Goal: Task Accomplishment & Management: Use online tool/utility

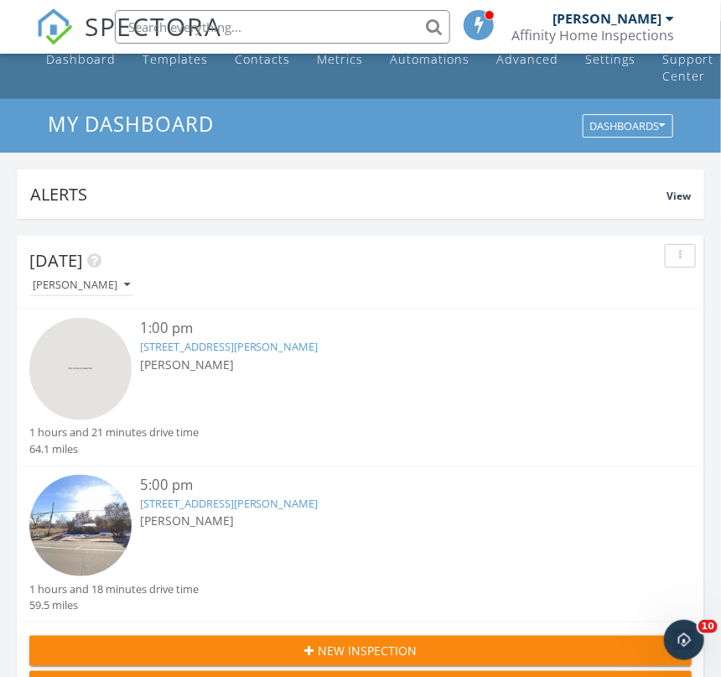
scroll to position [34, 0]
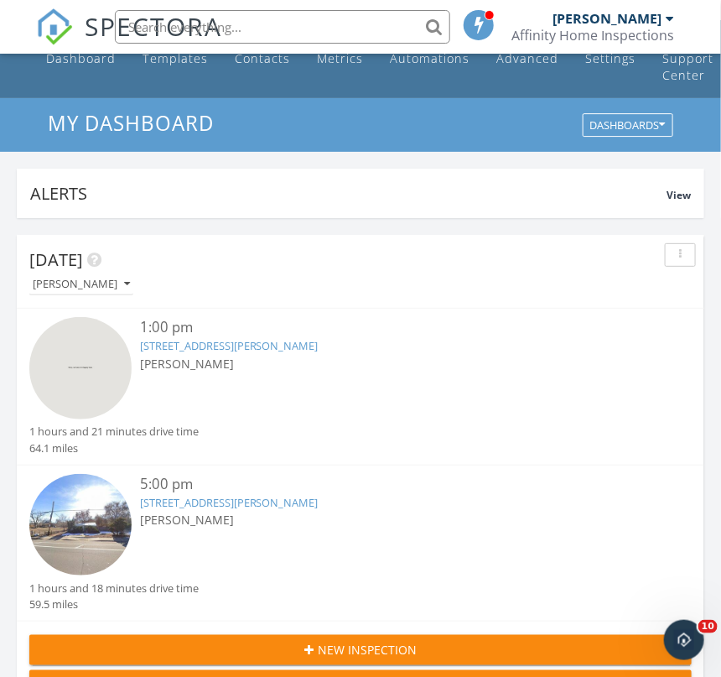
click at [227, 351] on link "71777 E Co Rd 10, Byers, CO 80103" at bounding box center [229, 345] width 179 height 15
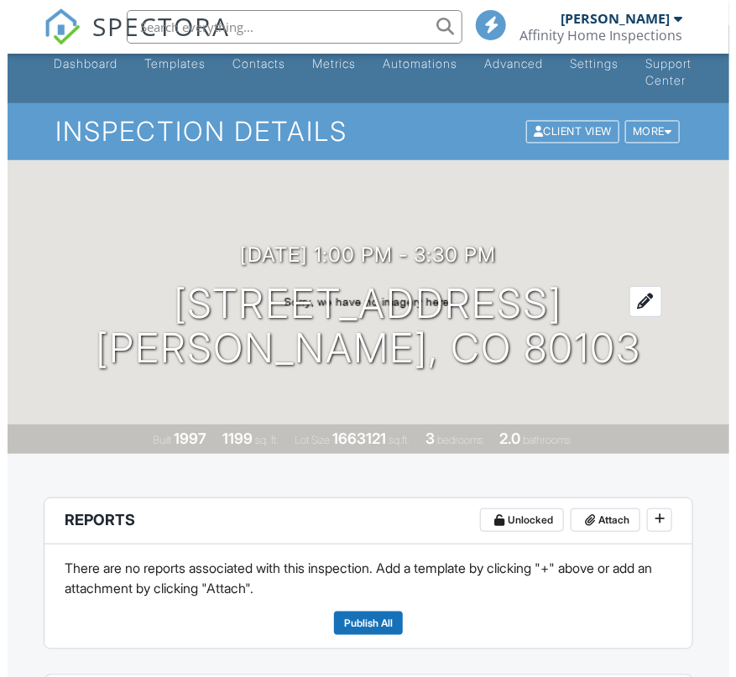
scroll to position [29, 0]
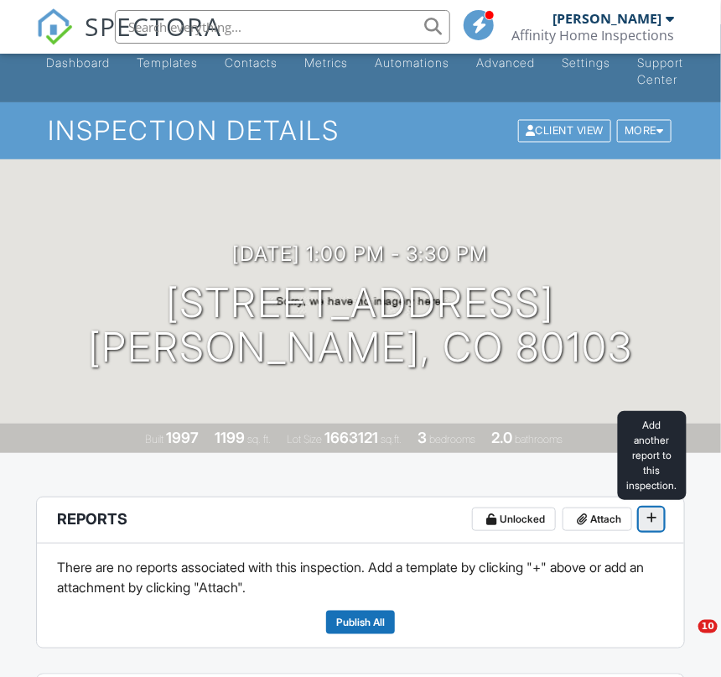
click at [658, 512] on span at bounding box center [651, 517] width 17 height 17
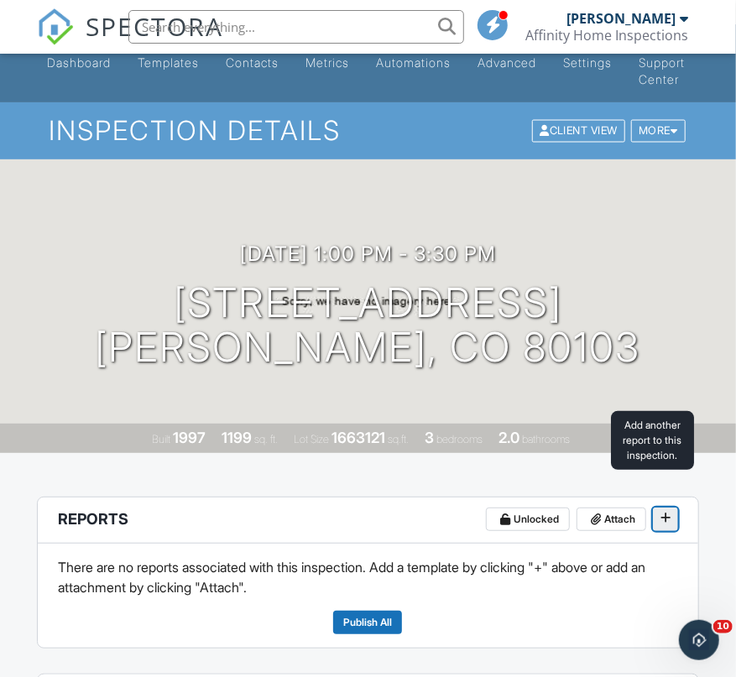
scroll to position [0, 0]
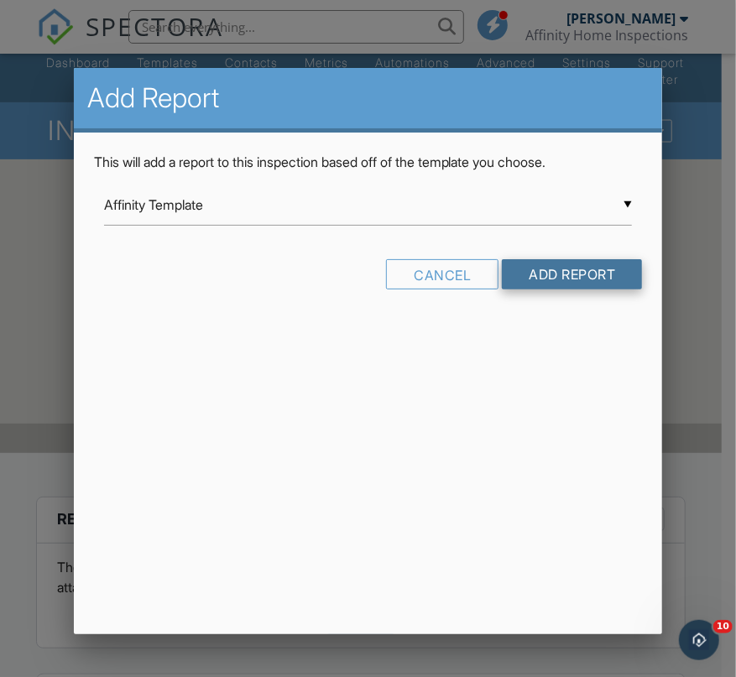
click at [581, 270] on input "Add Report" at bounding box center [572, 274] width 140 height 30
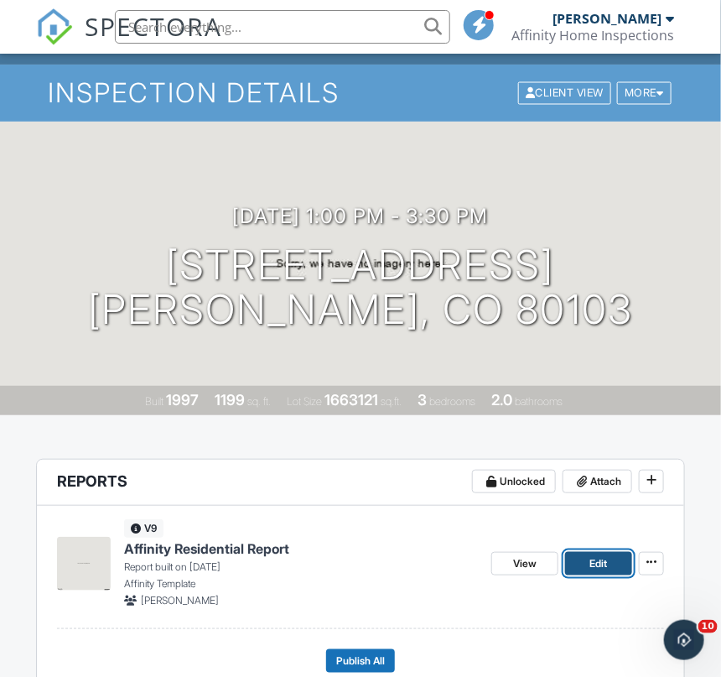
click at [584, 559] on link "Edit" at bounding box center [598, 563] width 67 height 23
